Goal: Browse casually: Explore the website without a specific task or goal

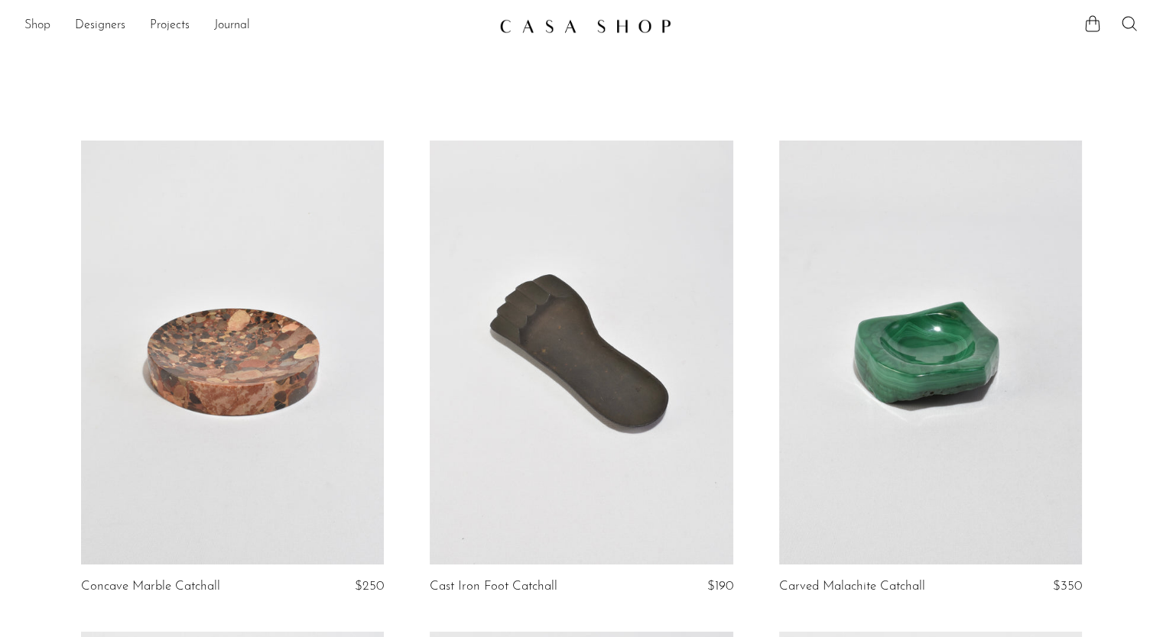
click at [37, 24] on link "Shop" at bounding box center [37, 26] width 26 height 20
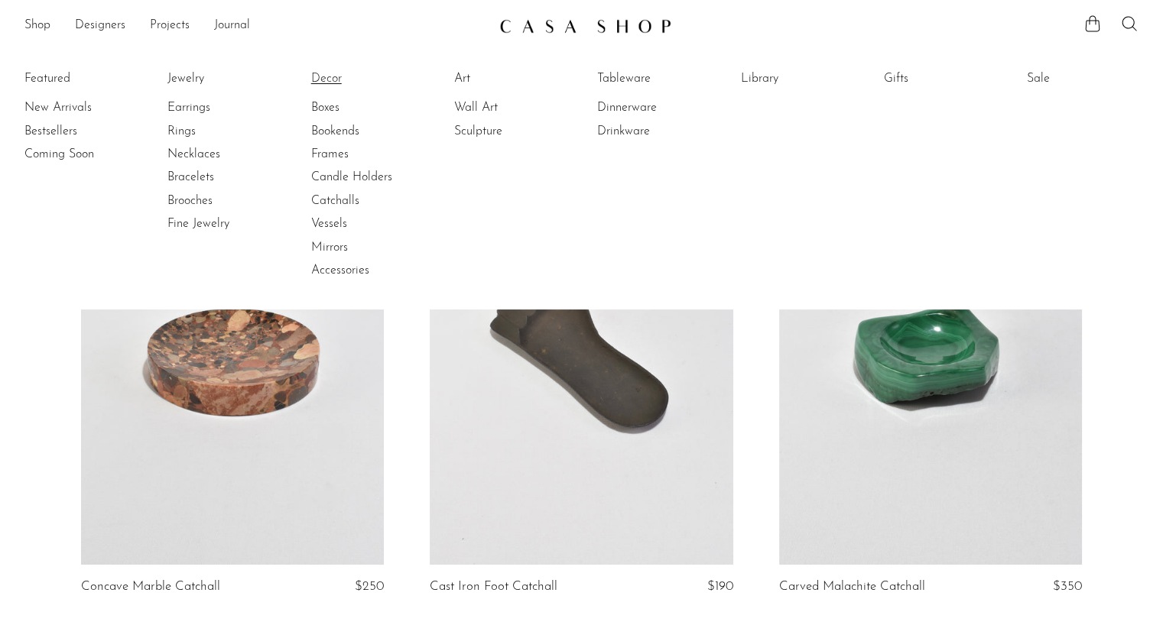
click at [332, 79] on link "Decor" at bounding box center [368, 78] width 115 height 17
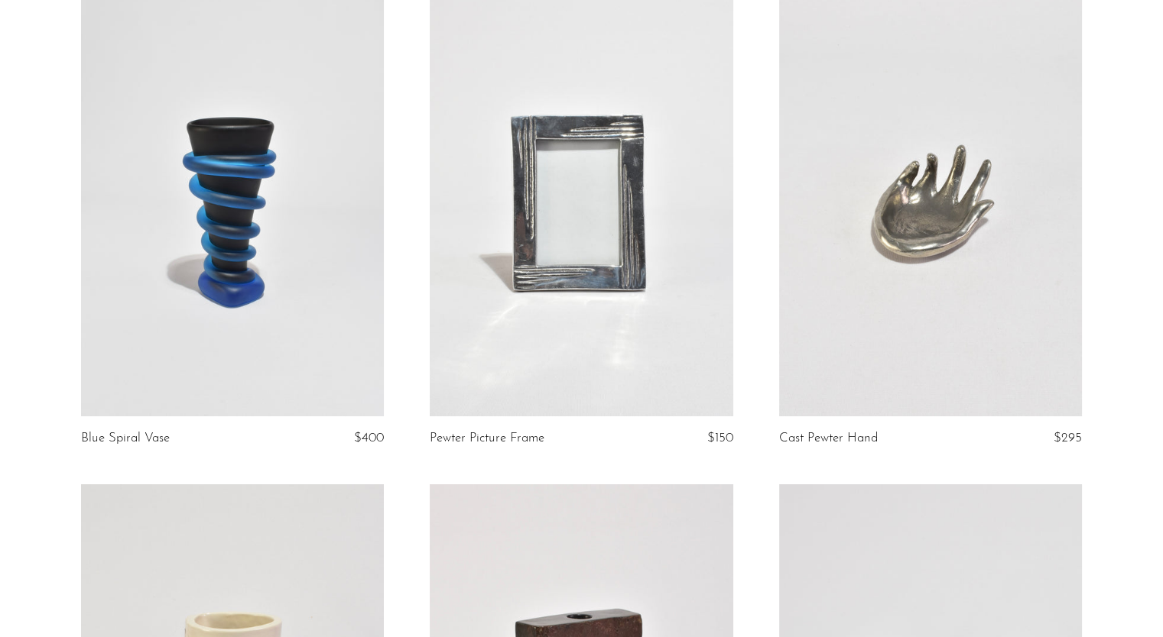
scroll to position [5080, 0]
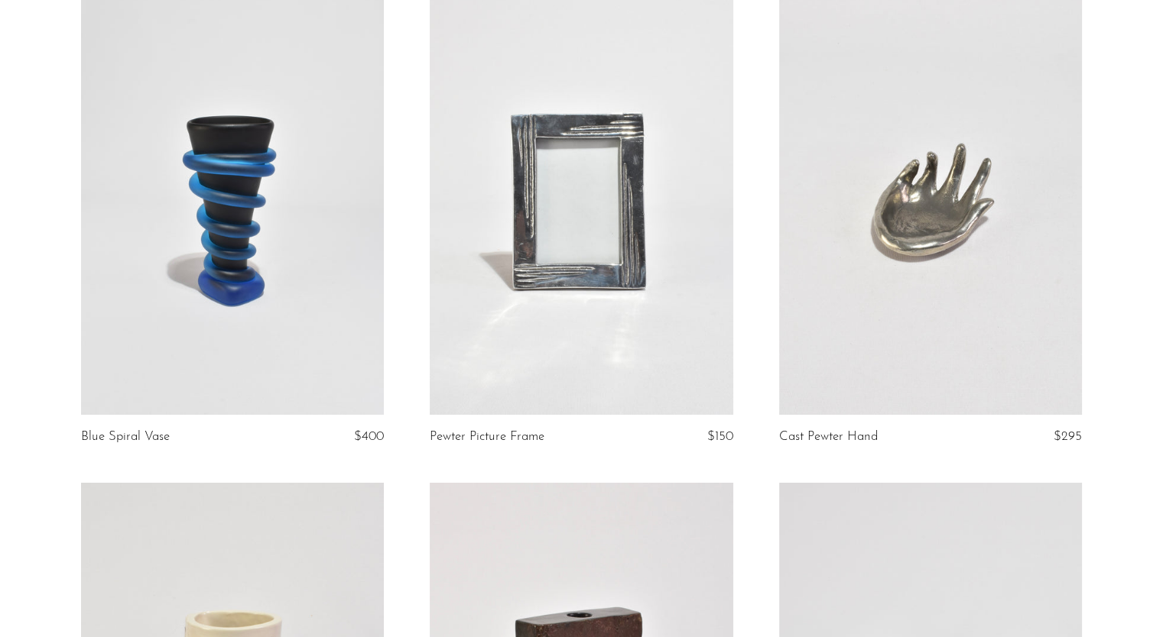
click at [853, 297] on link at bounding box center [930, 203] width 303 height 424
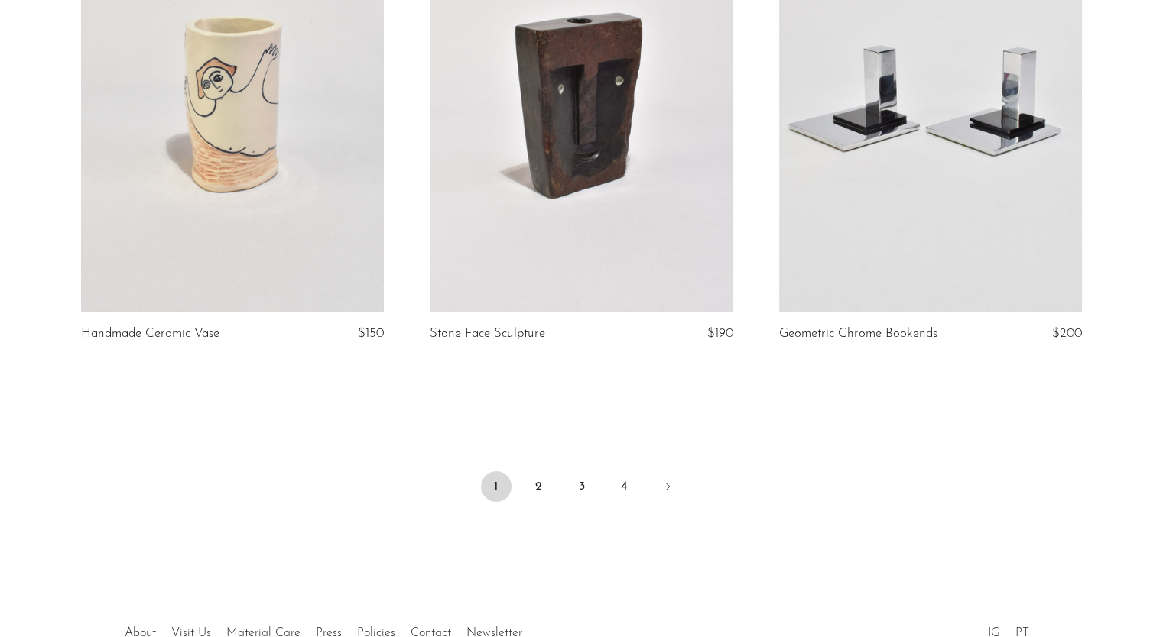
scroll to position [5772, 0]
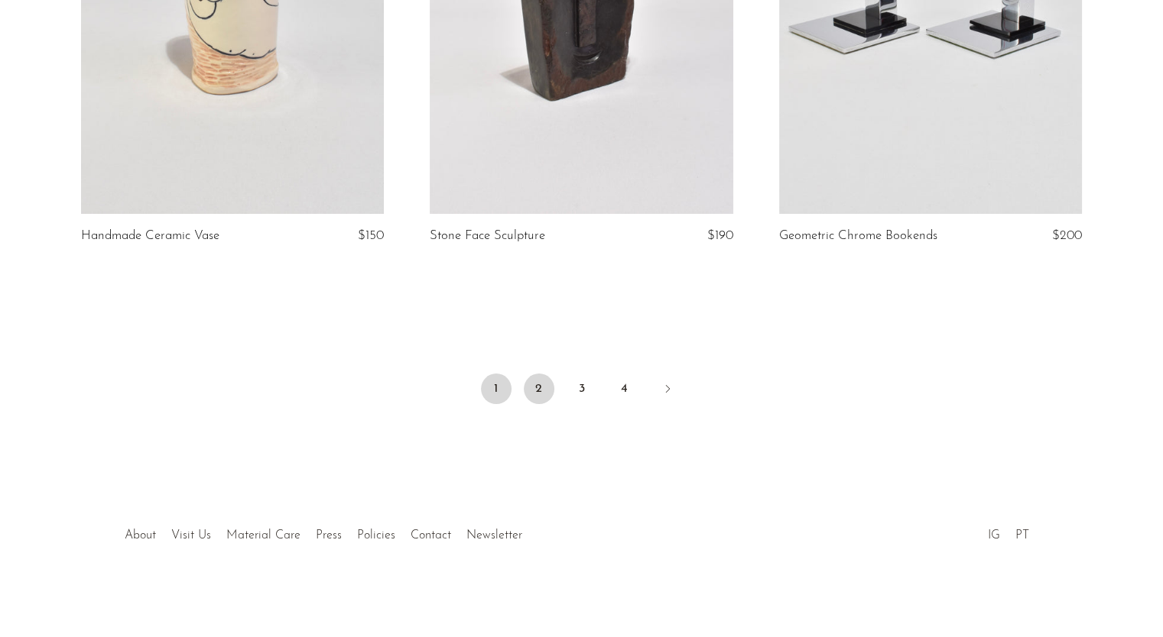
click at [542, 402] on link "2" at bounding box center [539, 389] width 31 height 31
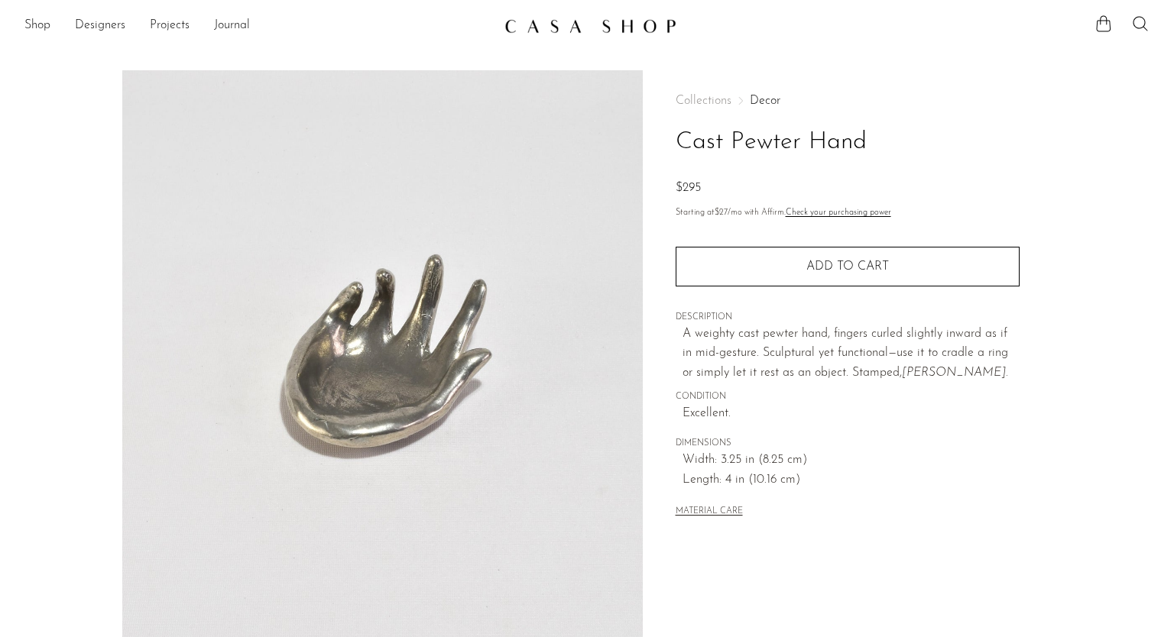
click at [425, 307] on img at bounding box center [382, 356] width 521 height 573
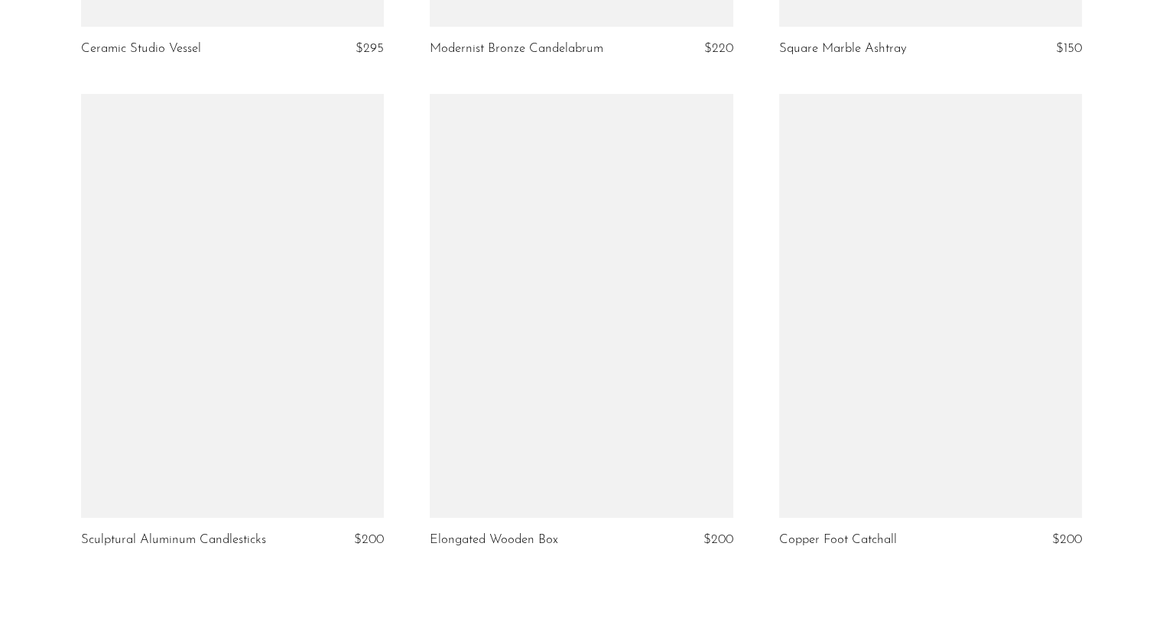
scroll to position [5758, 0]
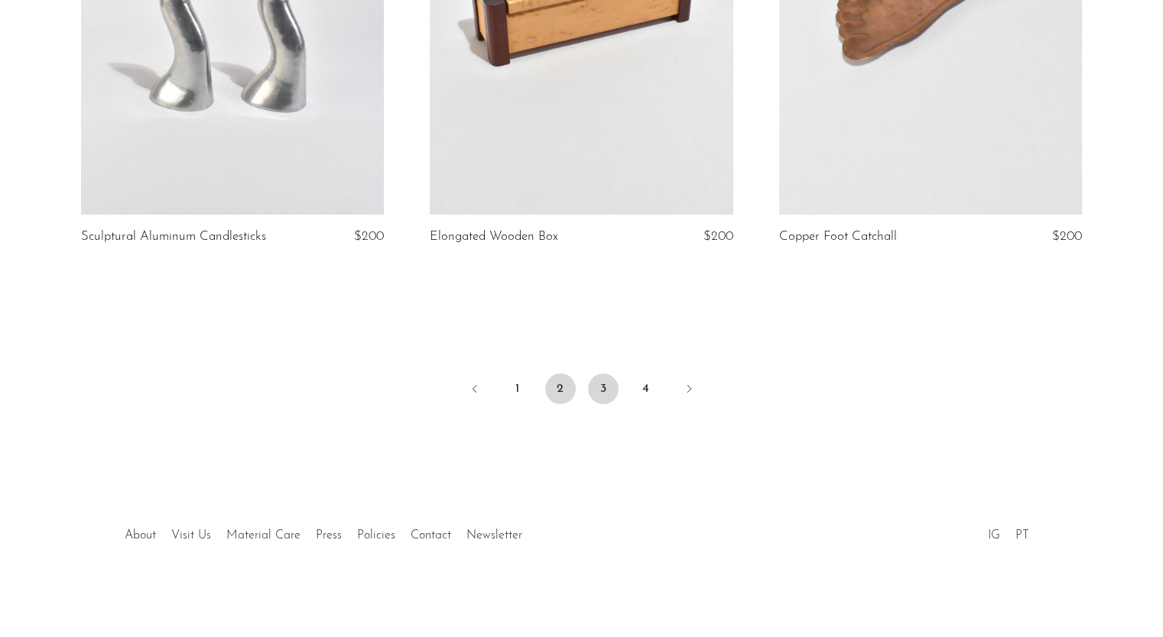
click at [596, 400] on link "3" at bounding box center [603, 389] width 31 height 31
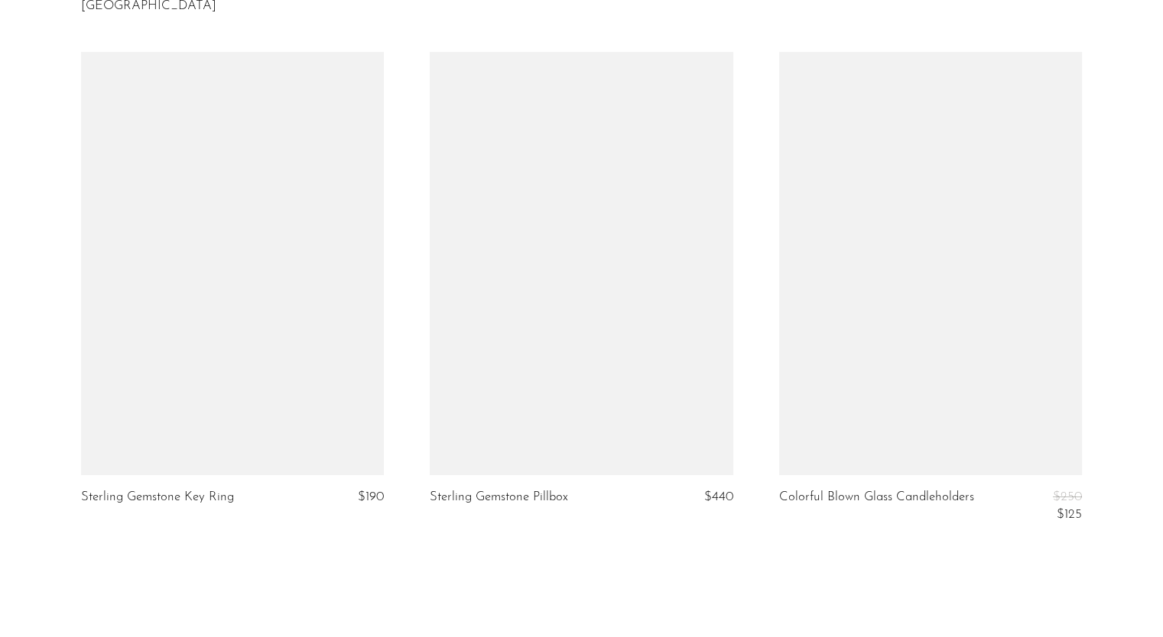
scroll to position [5792, 0]
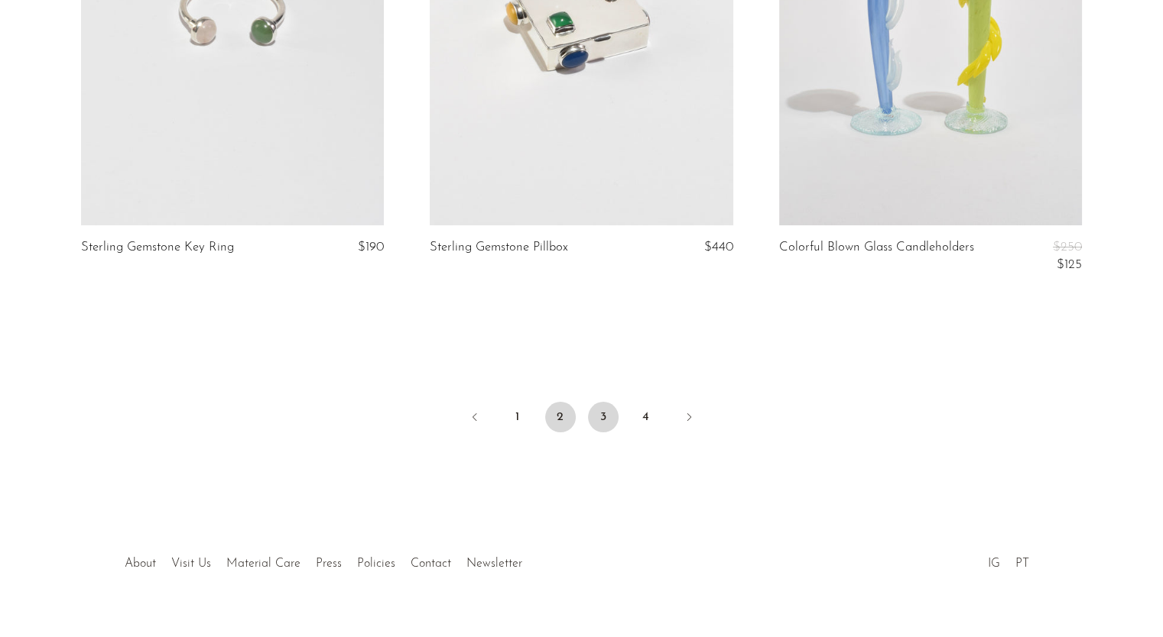
click at [554, 402] on link "2" at bounding box center [560, 417] width 31 height 31
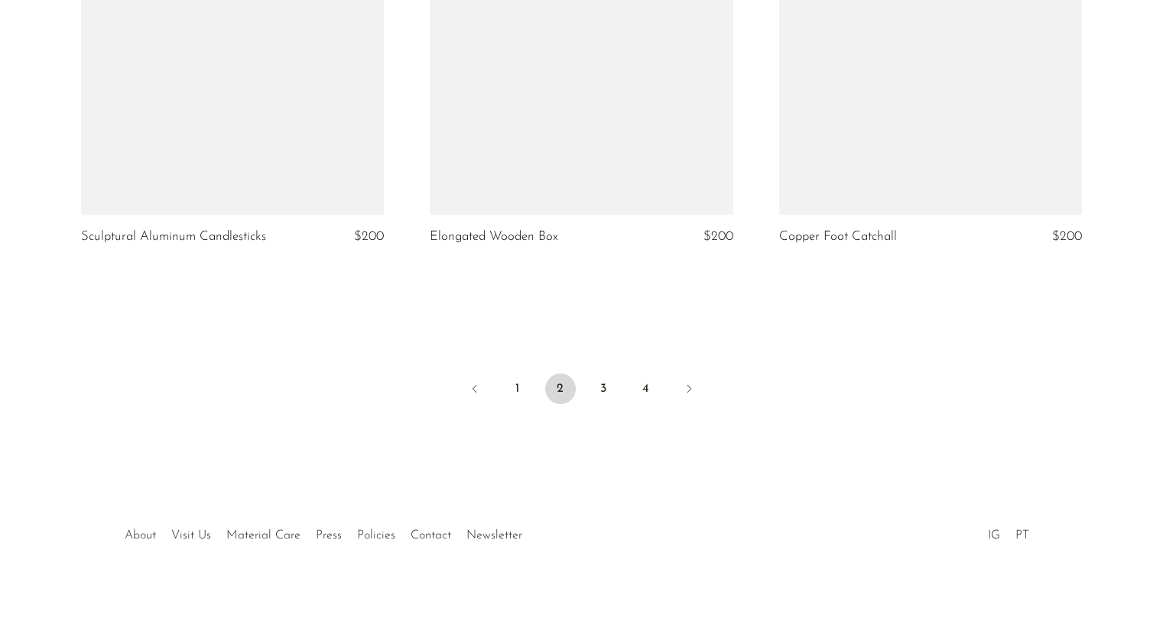
scroll to position [5489, 0]
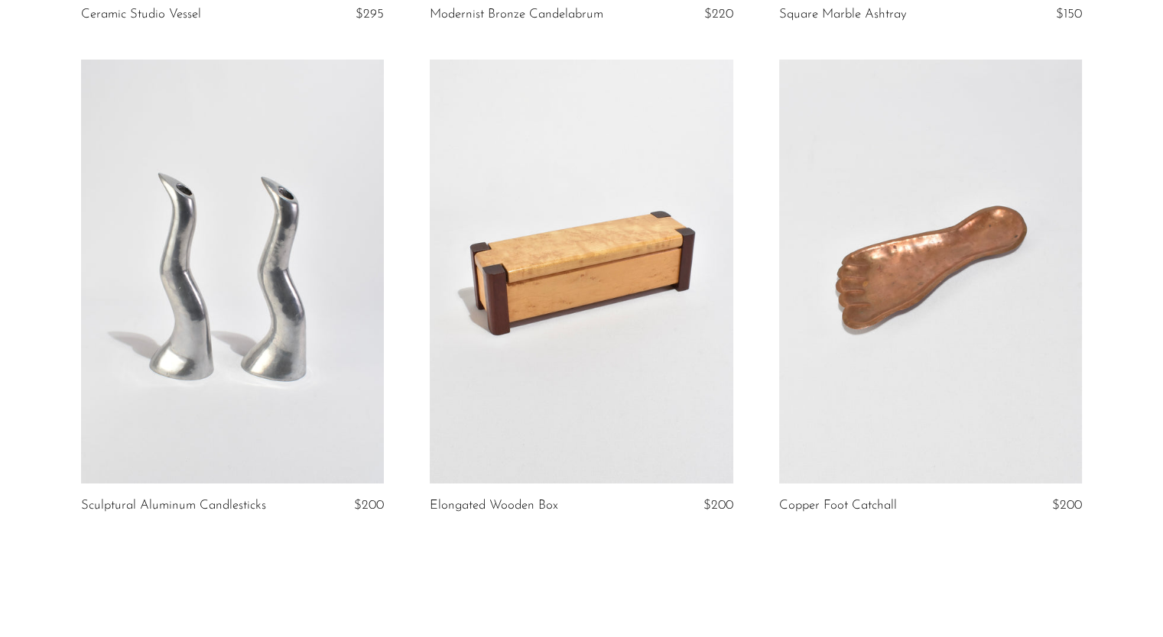
click at [305, 303] on link at bounding box center [232, 272] width 303 height 424
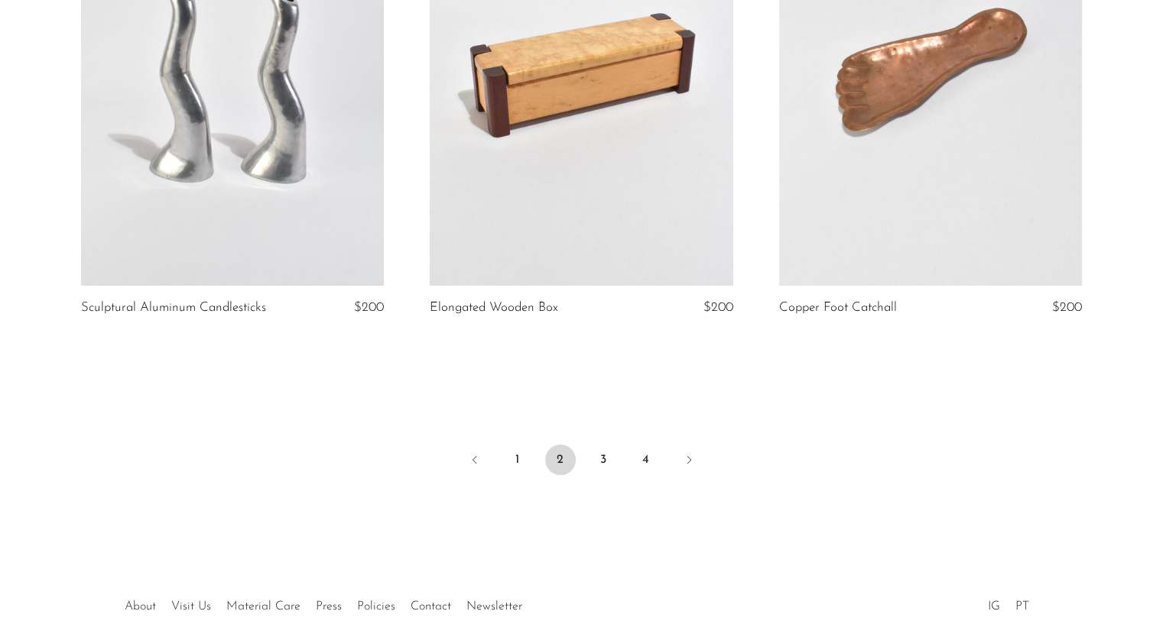
scroll to position [5687, 0]
click at [638, 462] on link "4" at bounding box center [646, 459] width 31 height 31
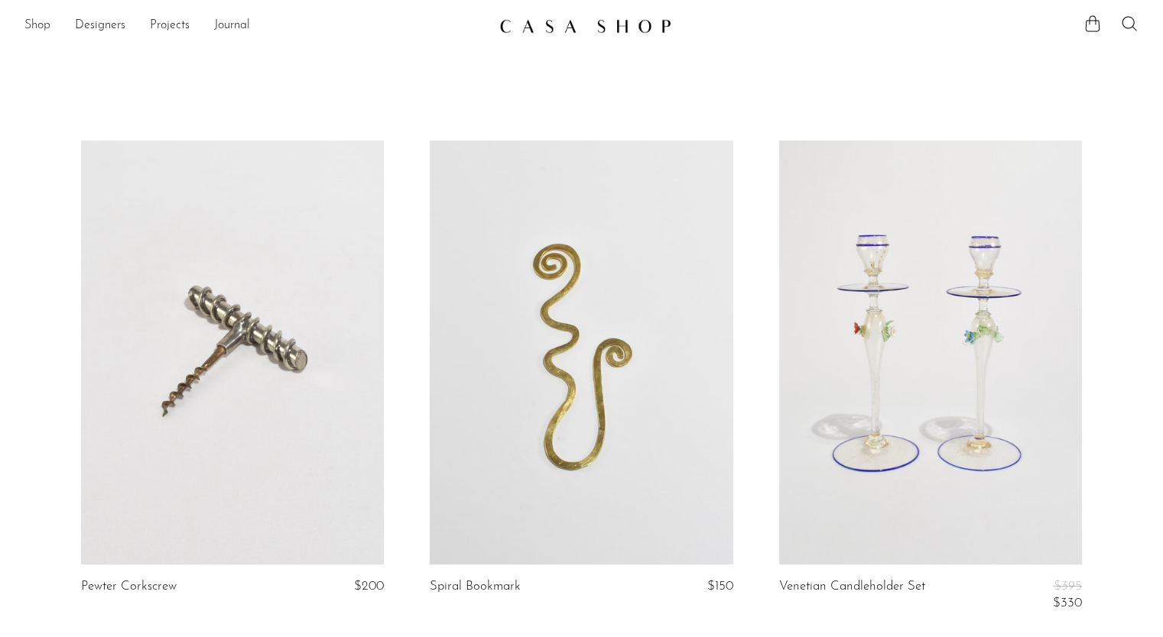
click at [36, 24] on link "Shop" at bounding box center [37, 26] width 26 height 20
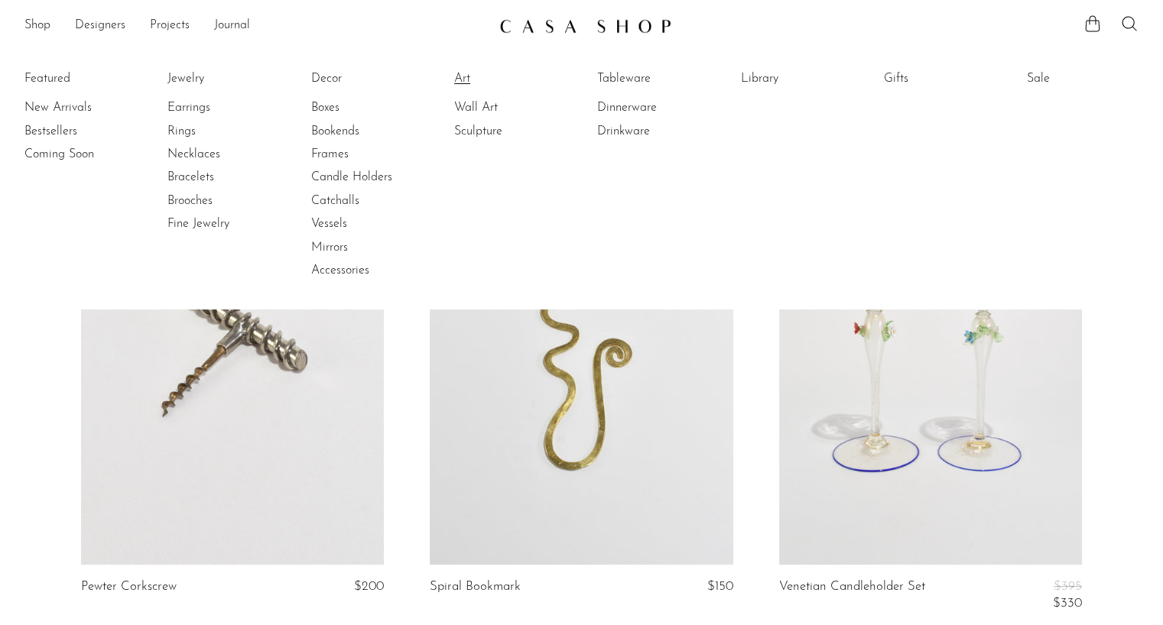
click at [465, 83] on link "Art" at bounding box center [511, 78] width 115 height 17
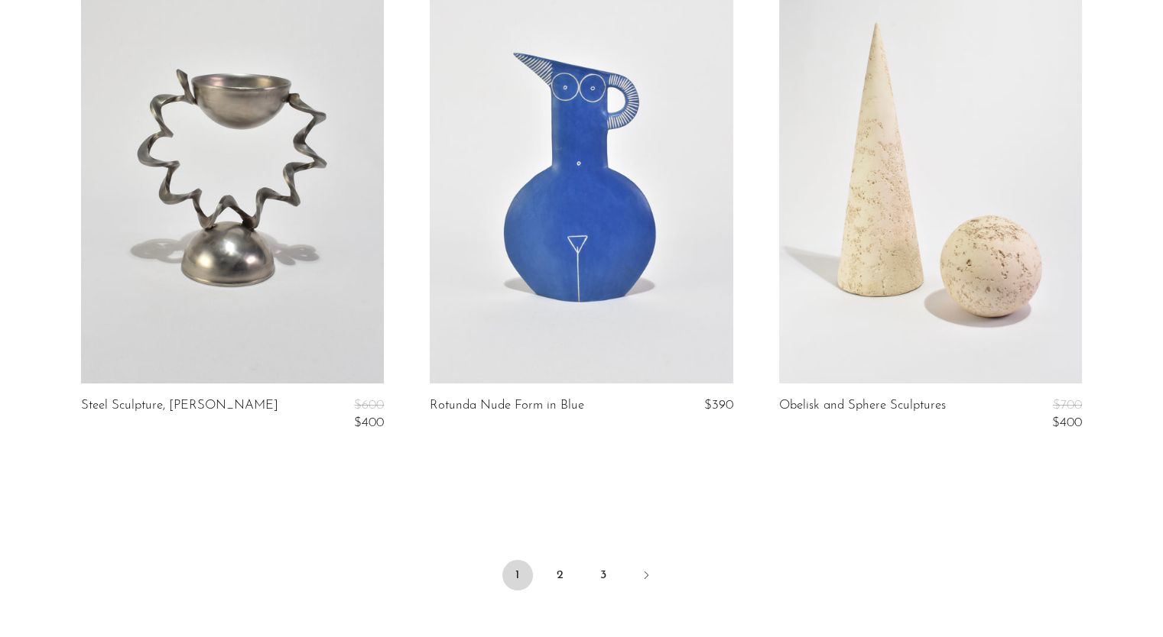
scroll to position [5667, 0]
click at [556, 566] on link "2" at bounding box center [560, 574] width 31 height 31
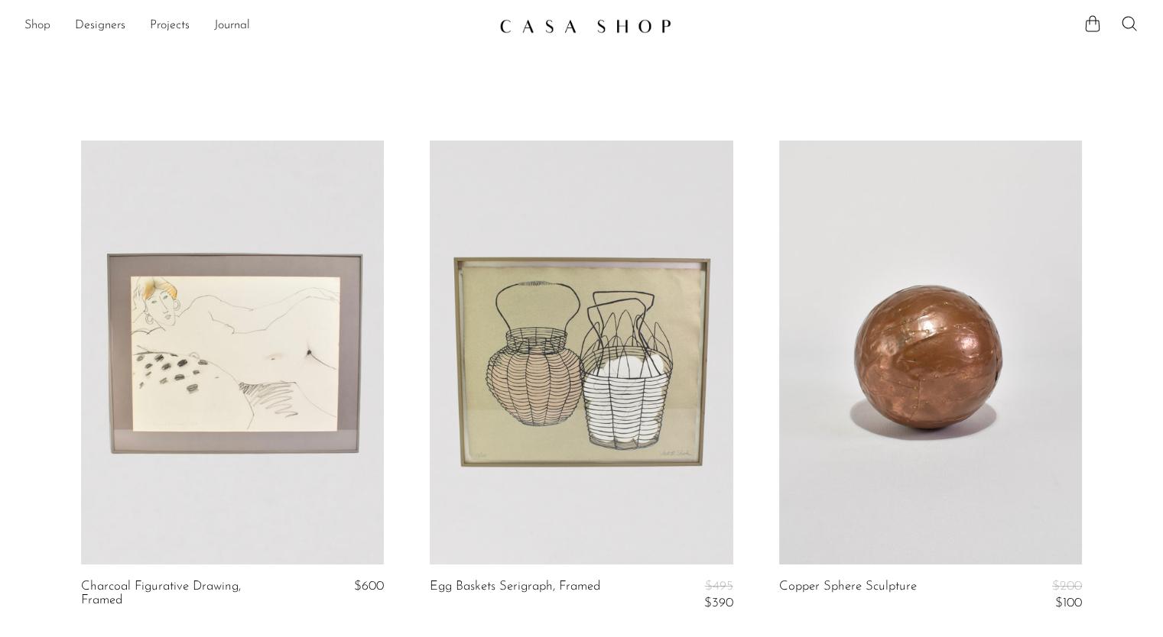
click at [49, 24] on link "Shop" at bounding box center [37, 26] width 26 height 20
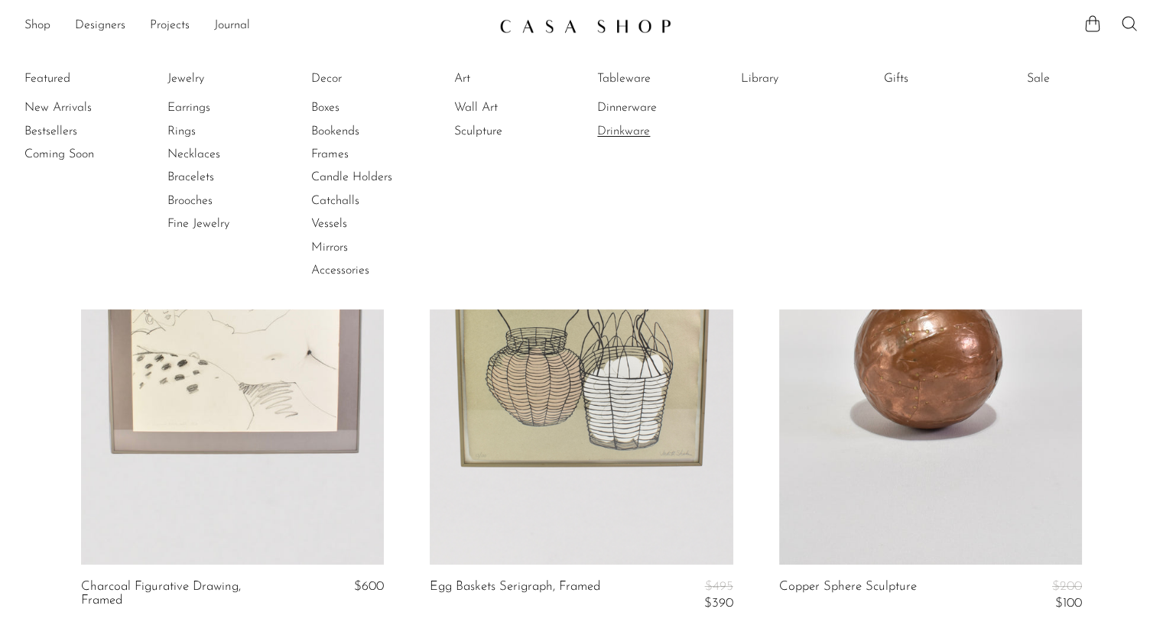
click at [603, 131] on link "Drinkware" at bounding box center [654, 131] width 115 height 17
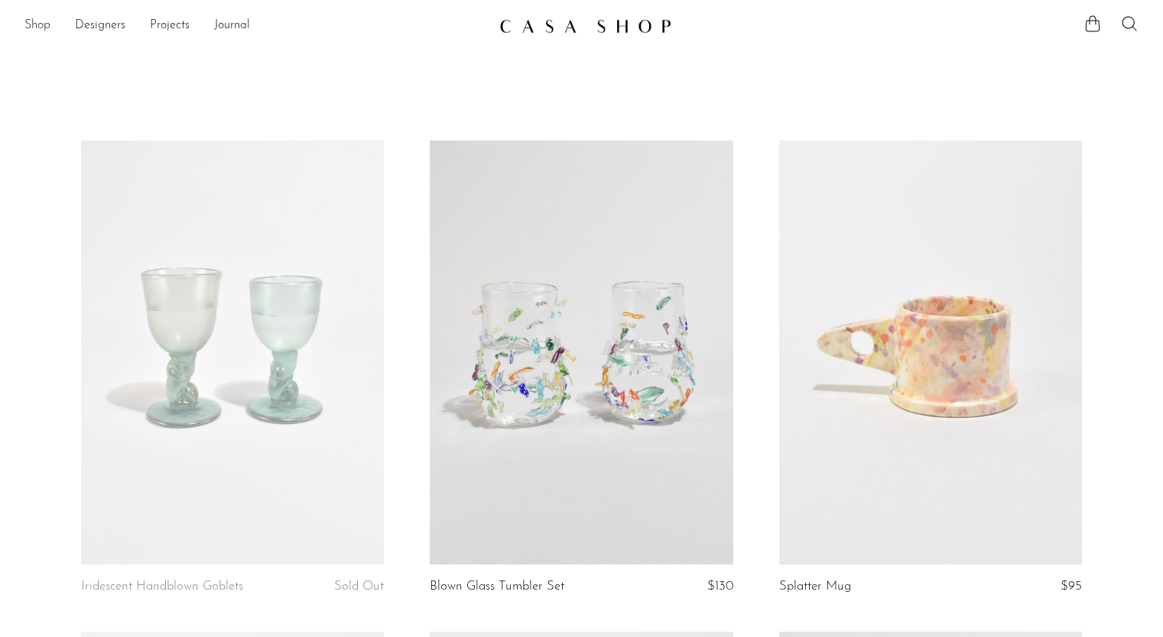
click at [40, 30] on link "Shop" at bounding box center [37, 26] width 26 height 20
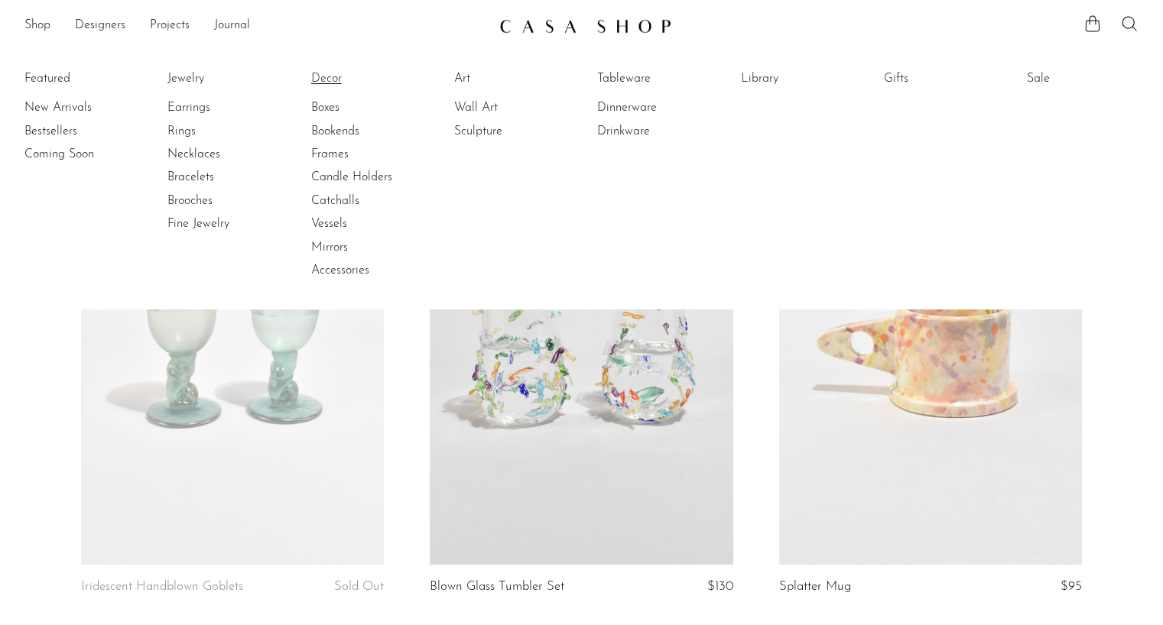
click at [313, 79] on link "Decor" at bounding box center [368, 78] width 115 height 17
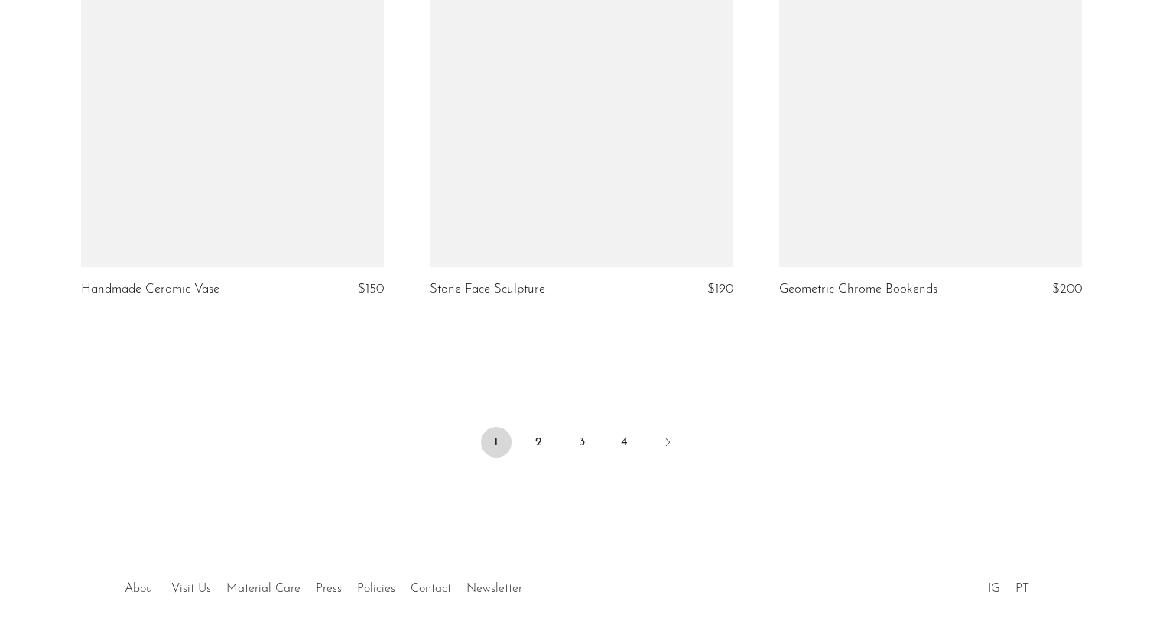
scroll to position [5772, 0]
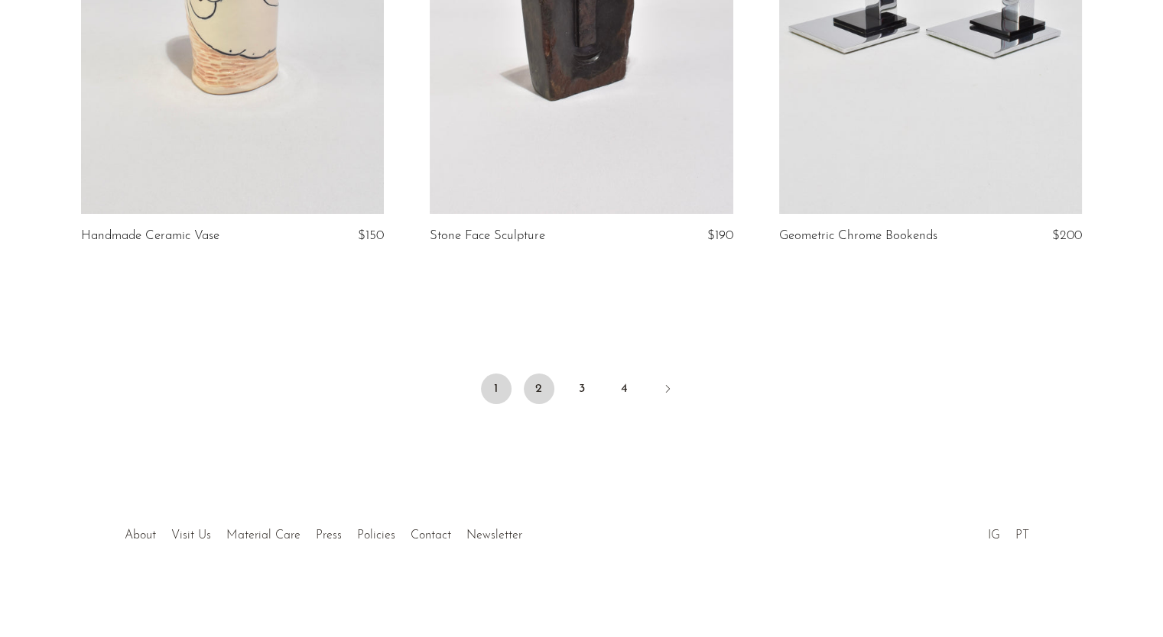
click at [544, 378] on link "2" at bounding box center [539, 389] width 31 height 31
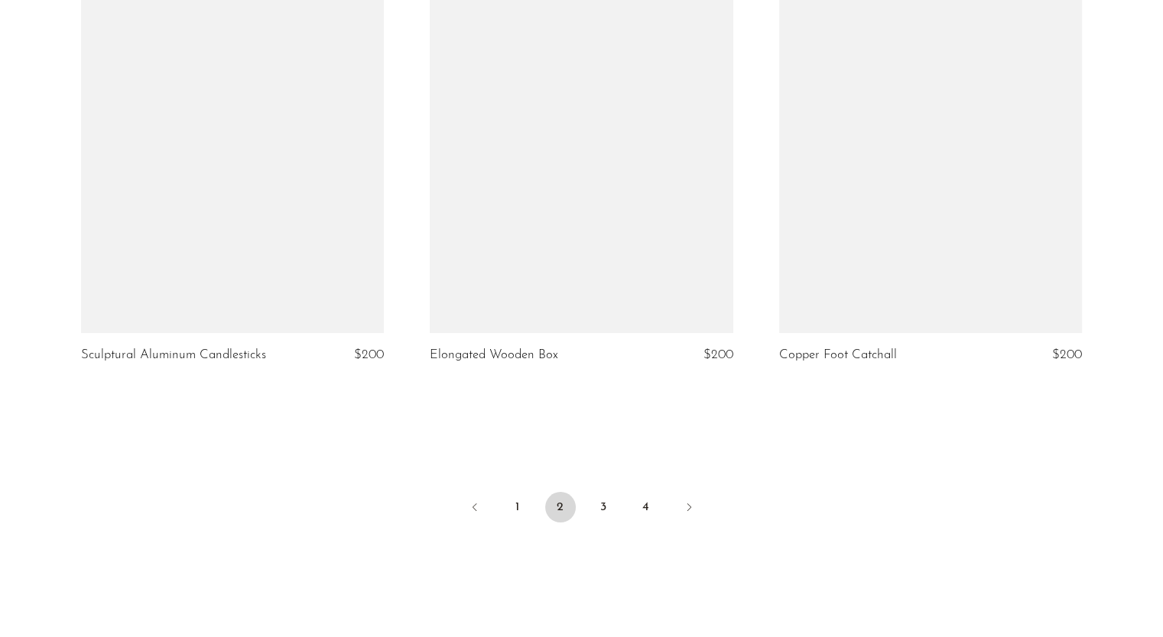
scroll to position [5758, 0]
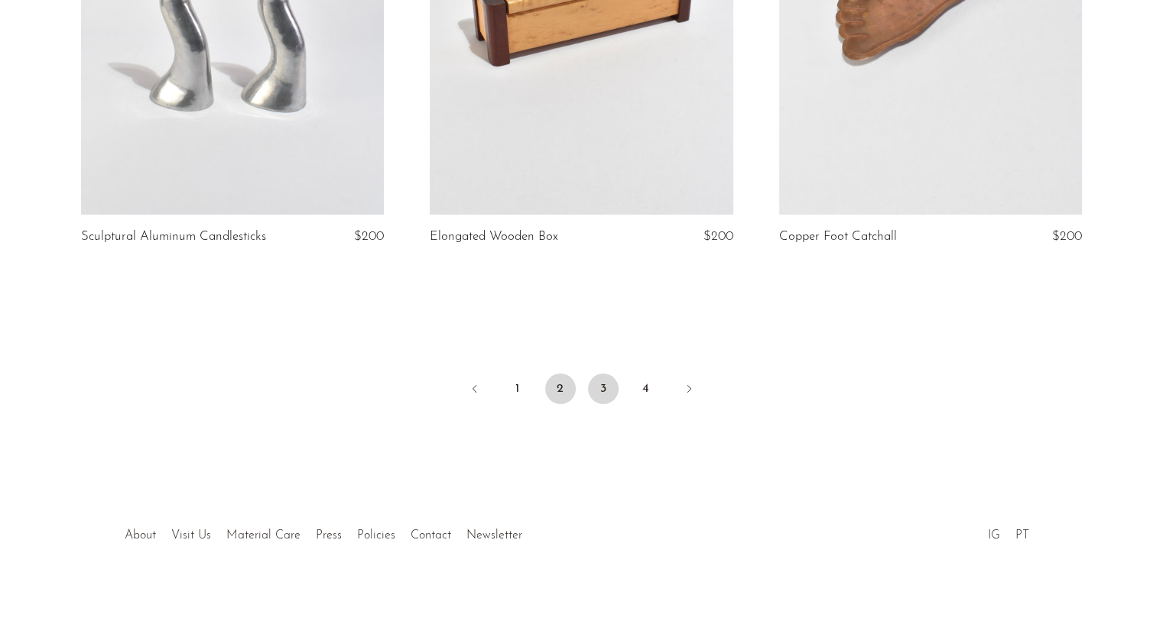
click at [602, 393] on link "3" at bounding box center [603, 389] width 31 height 31
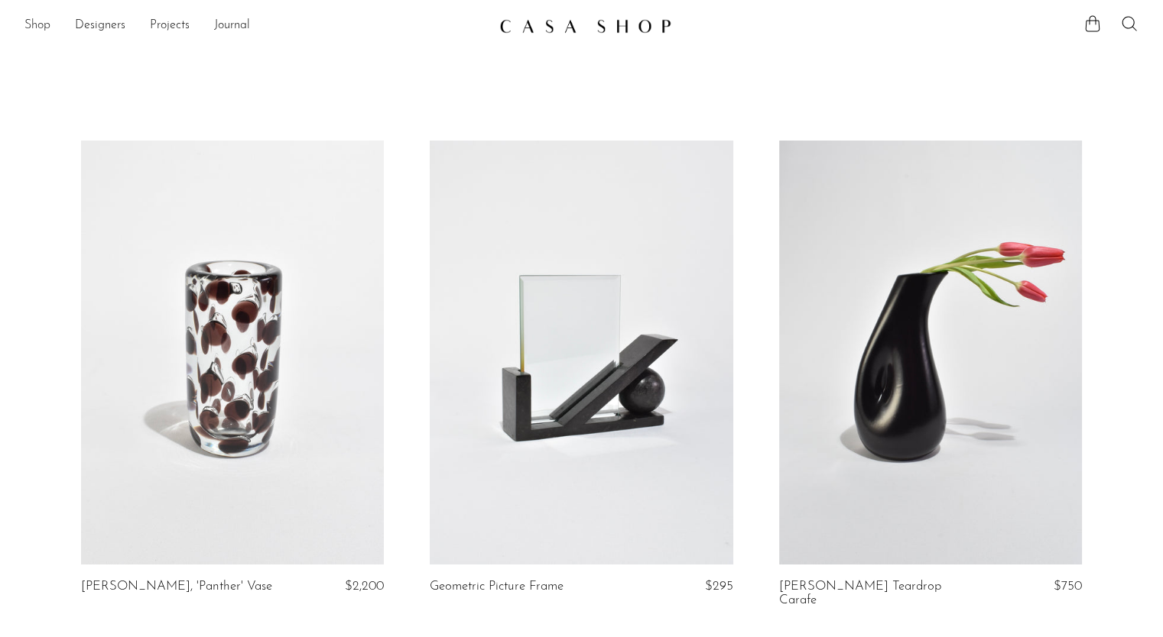
click at [37, 22] on link "Shop" at bounding box center [37, 26] width 26 height 20
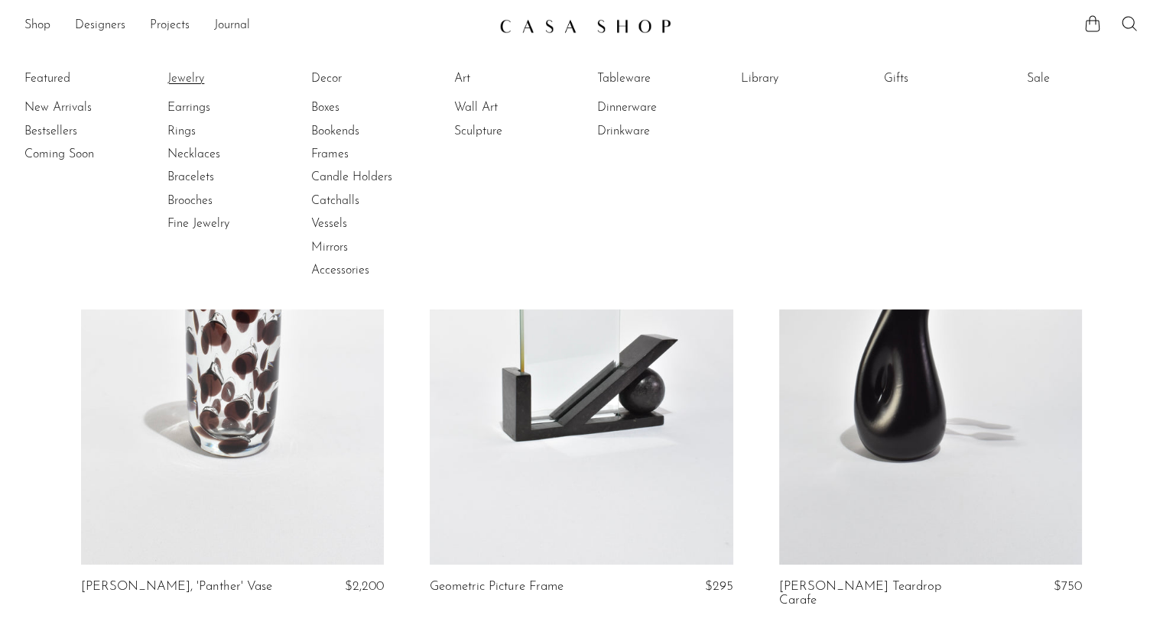
click at [193, 76] on link "Jewelry" at bounding box center [224, 78] width 115 height 17
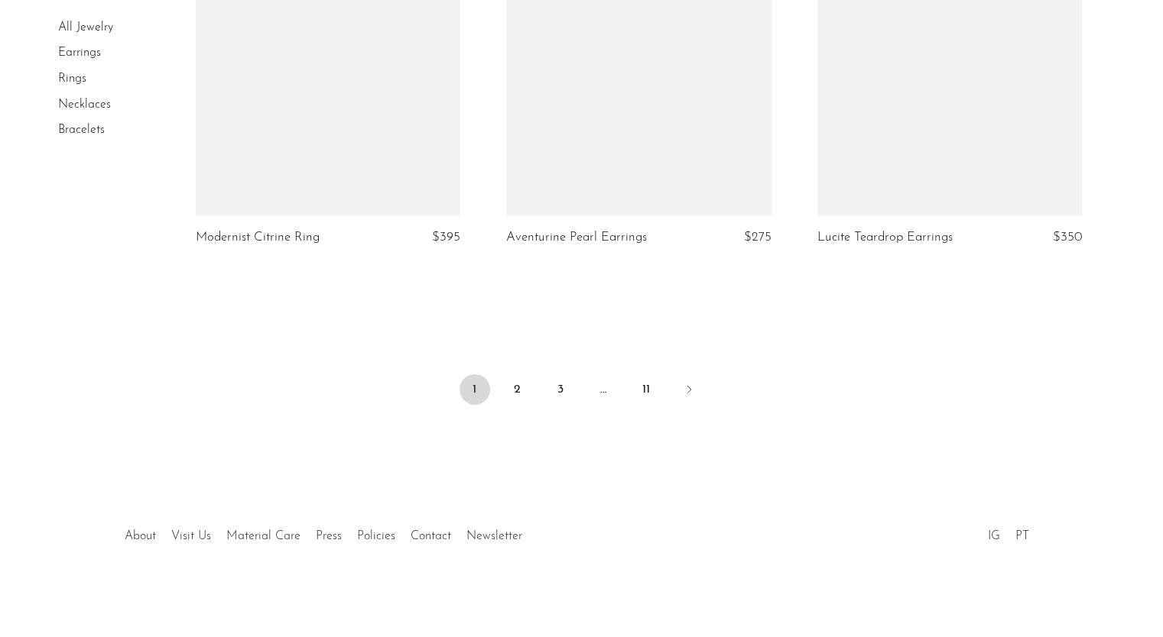
scroll to position [5172, 0]
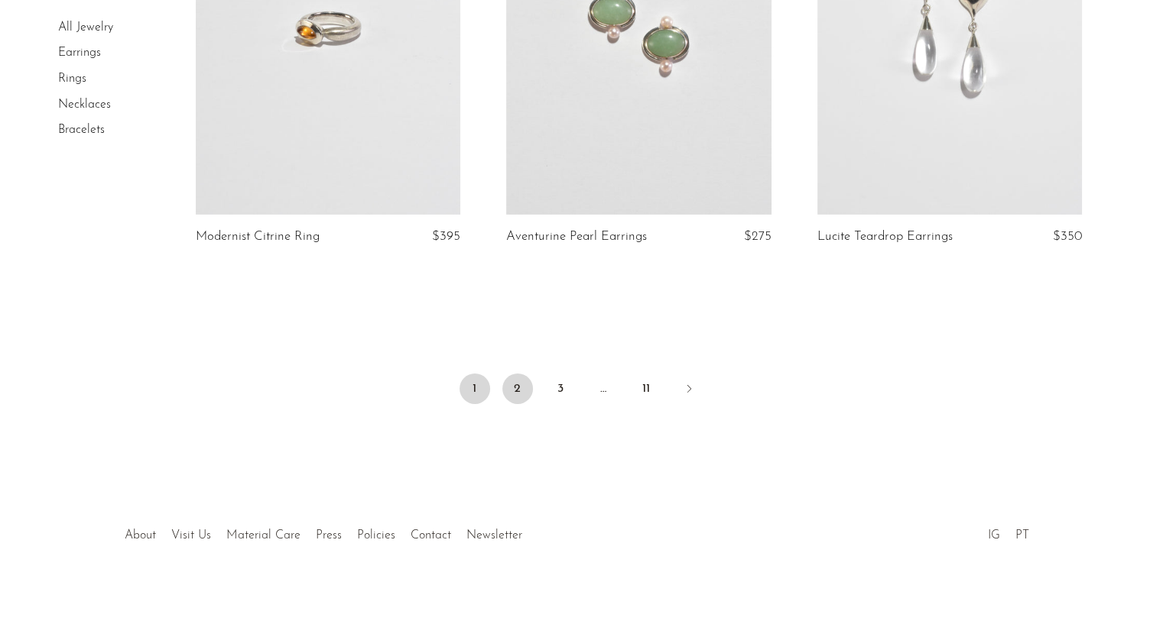
click at [522, 384] on link "2" at bounding box center [517, 389] width 31 height 31
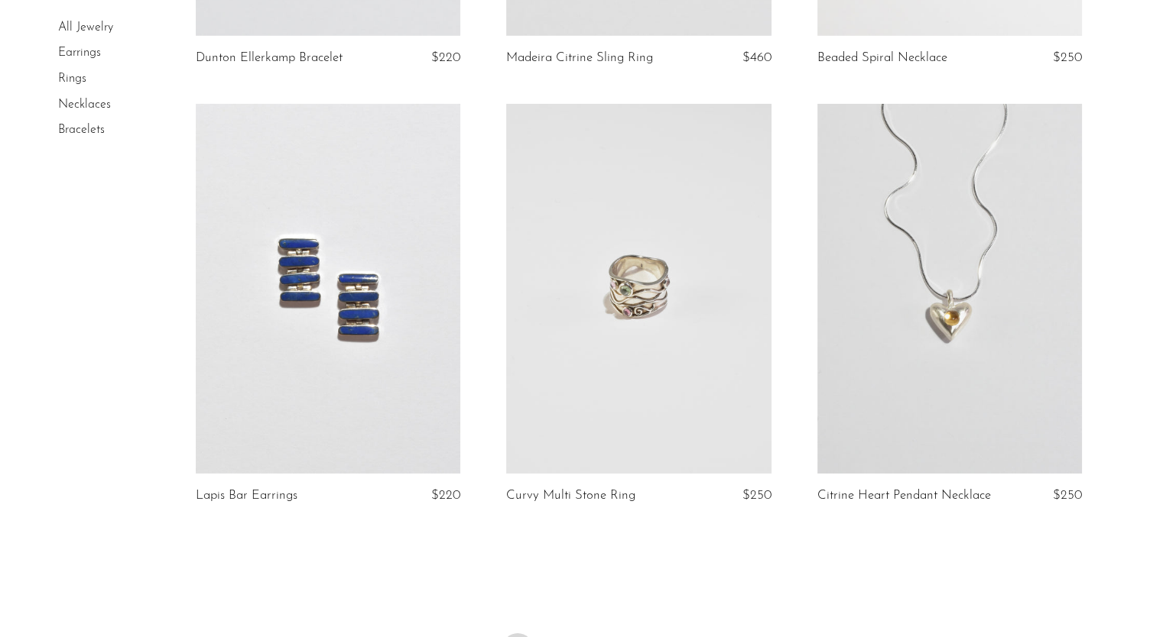
scroll to position [5210, 0]
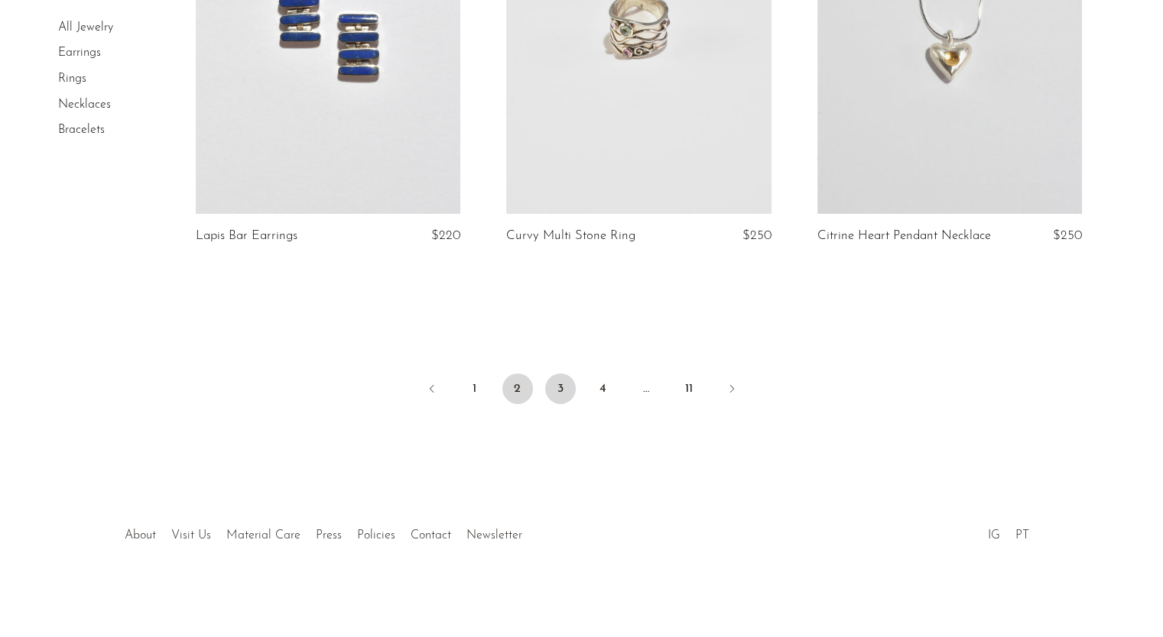
click at [569, 390] on link "3" at bounding box center [560, 389] width 31 height 31
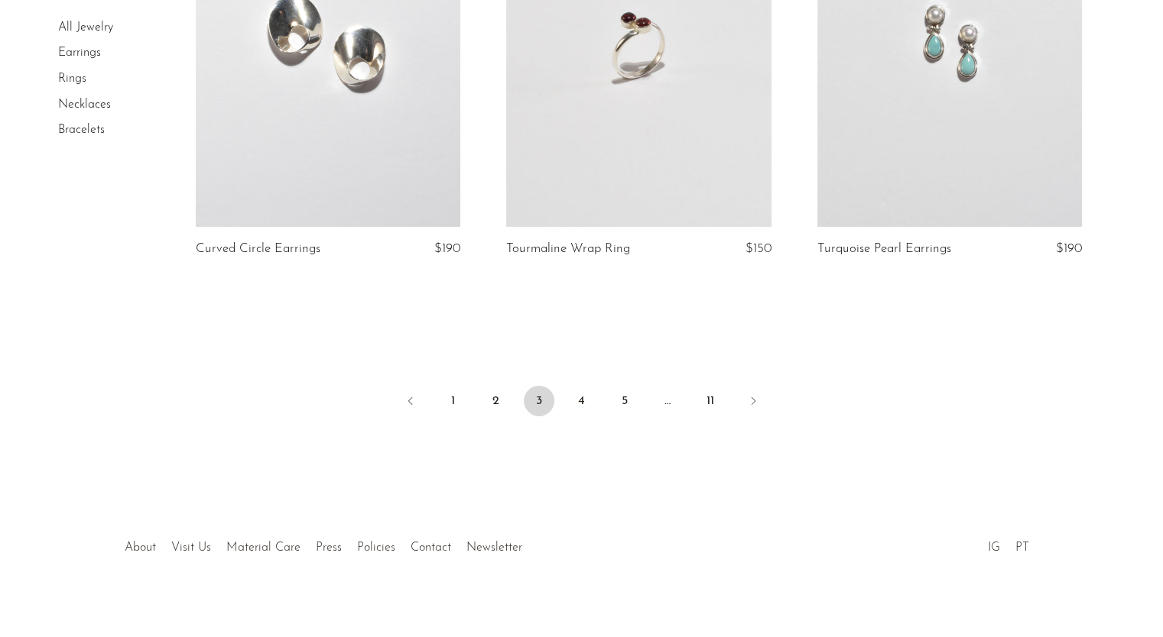
scroll to position [5162, 0]
click at [579, 393] on link "4" at bounding box center [581, 399] width 31 height 31
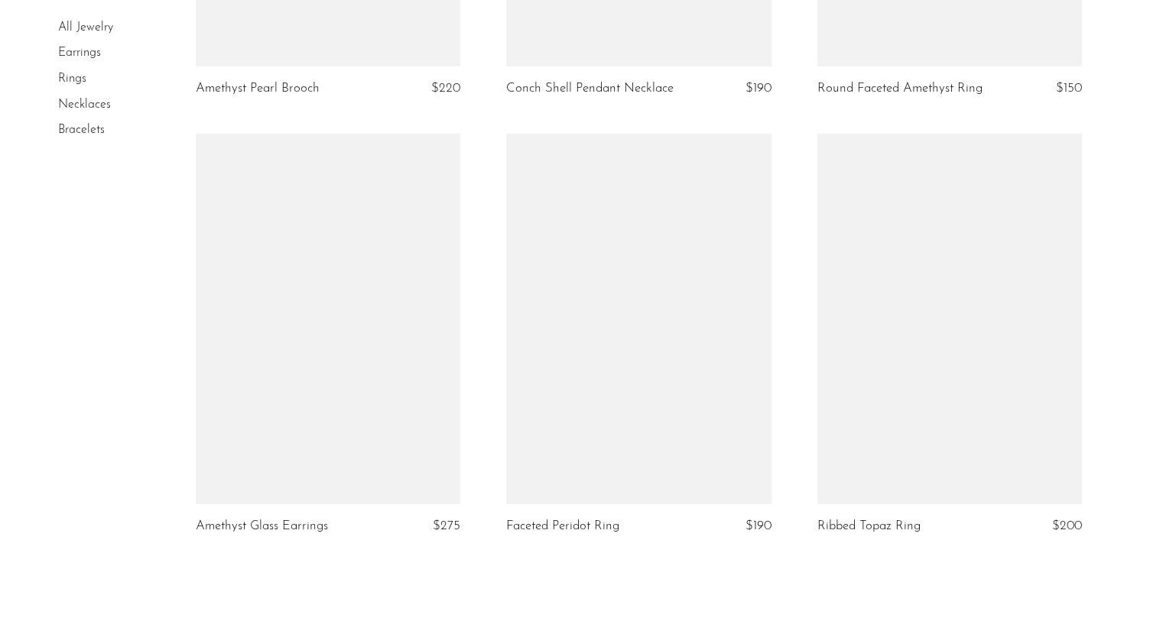
scroll to position [5185, 0]
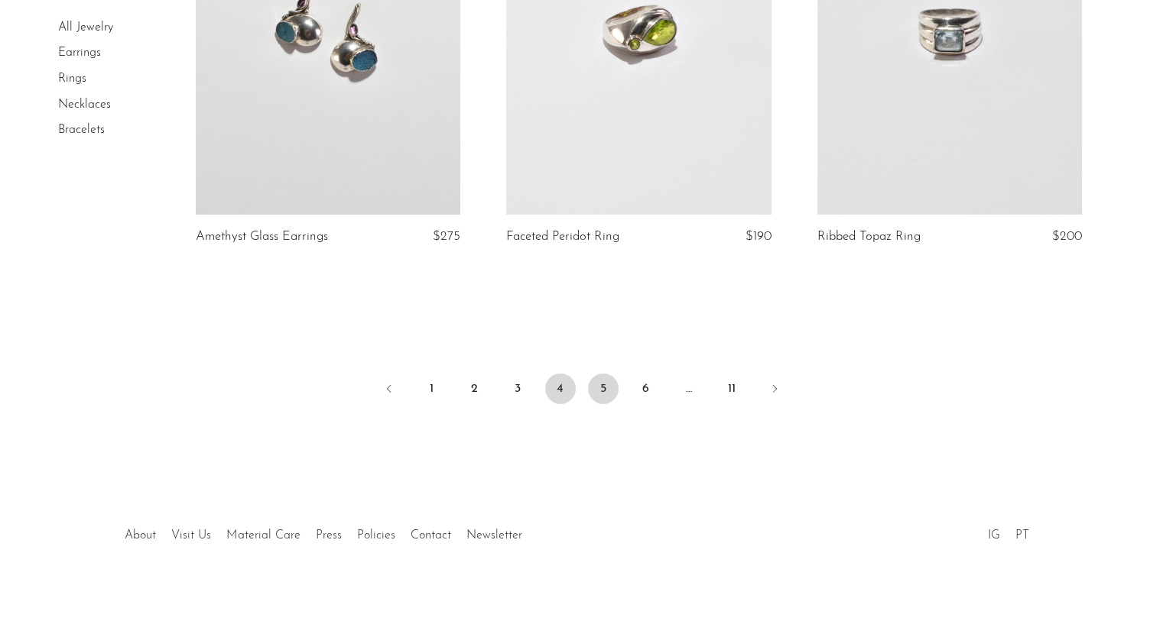
click at [608, 391] on link "5" at bounding box center [603, 389] width 31 height 31
